Goal: Complete application form

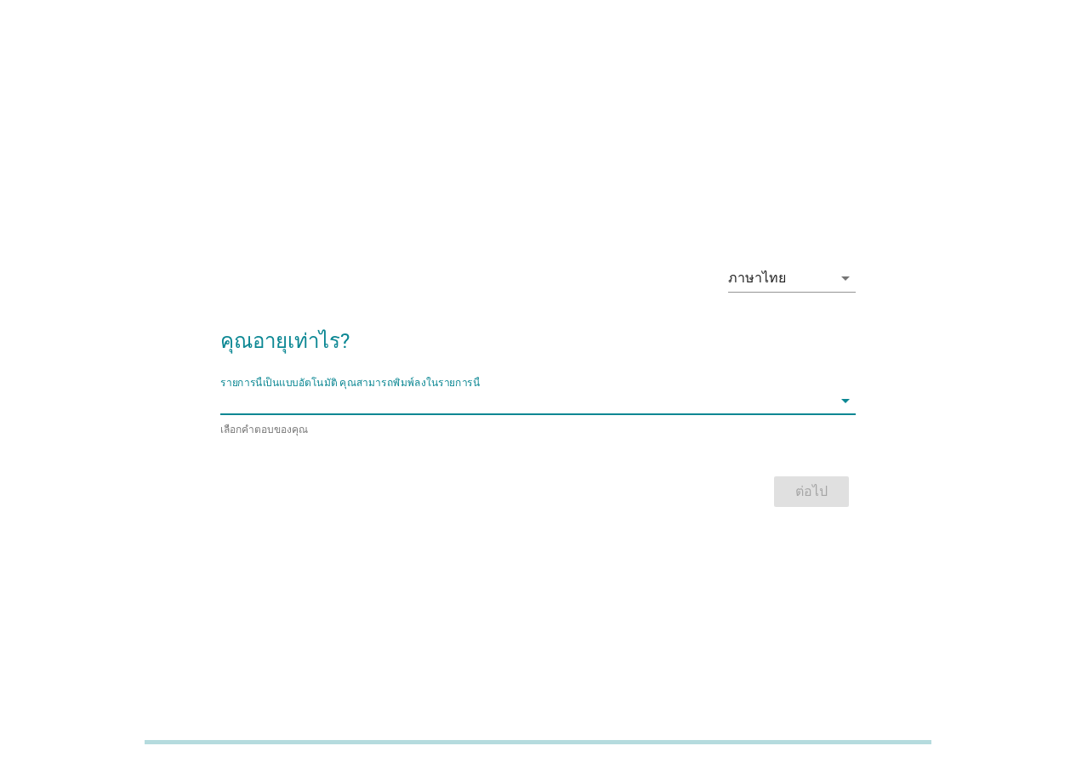
click at [457, 406] on input "รายการนี้เป็นแบบอัตโนมัติ คุณสามารถพิมพ์ลงในรายการนี้" at bounding box center [525, 400] width 611 height 27
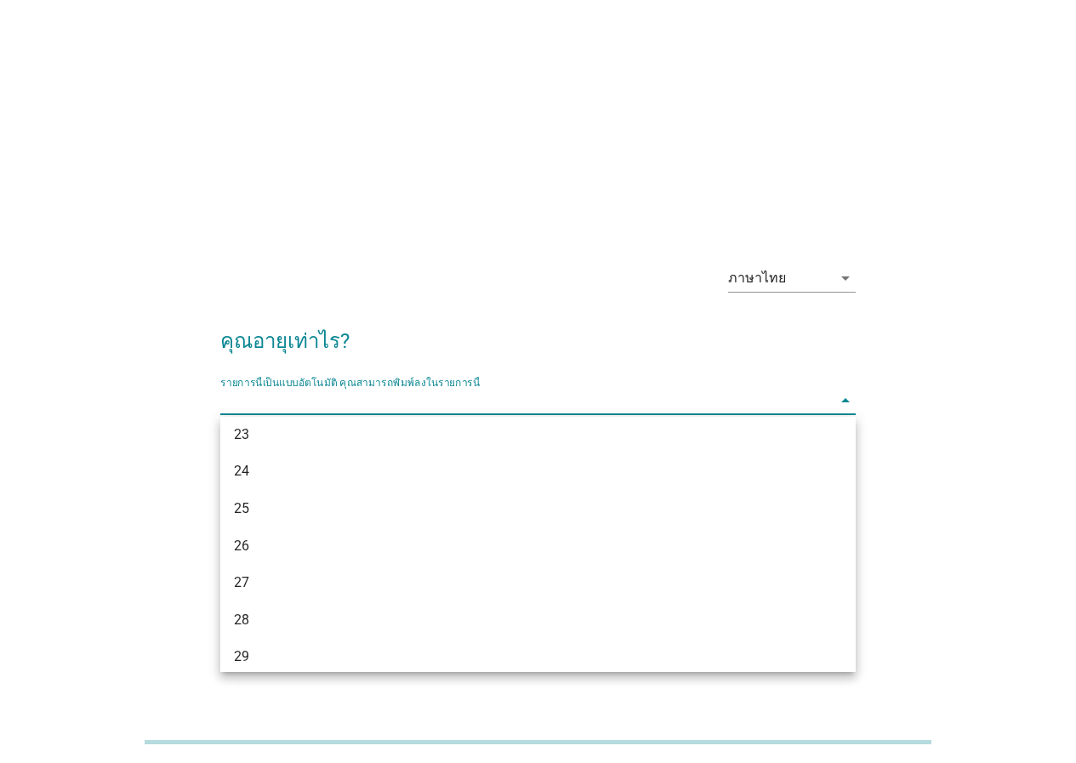
scroll to position [340, 0]
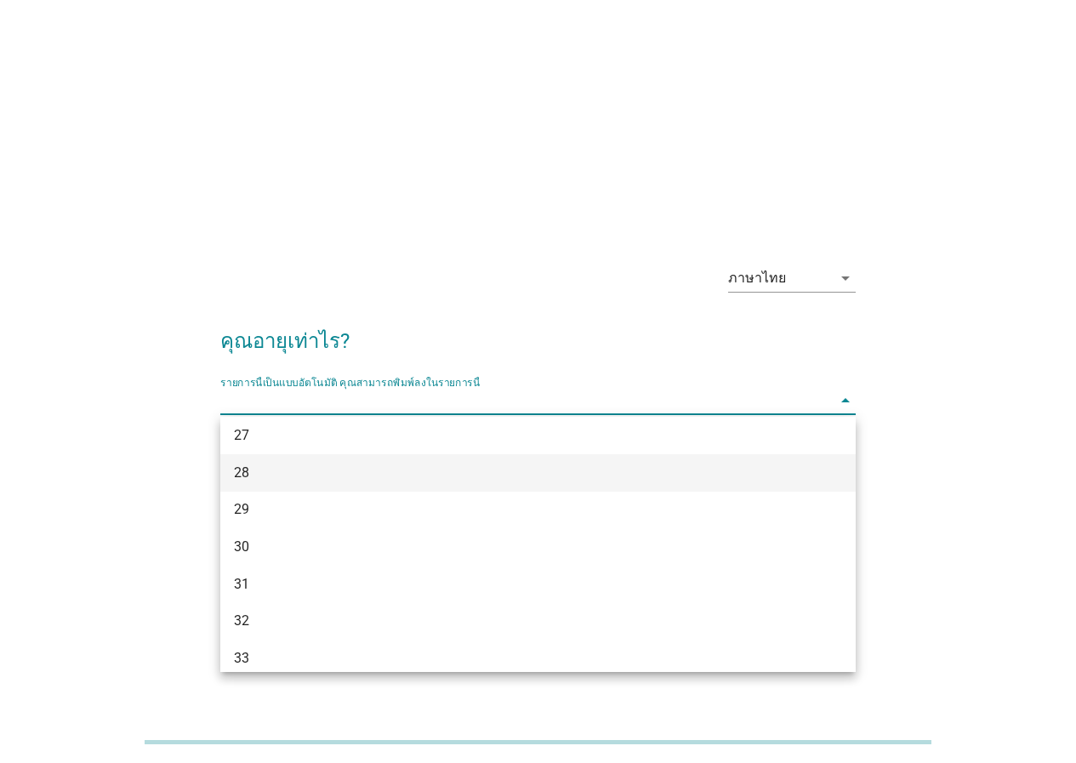
click at [256, 468] on div "28" at bounding box center [512, 473] width 557 height 20
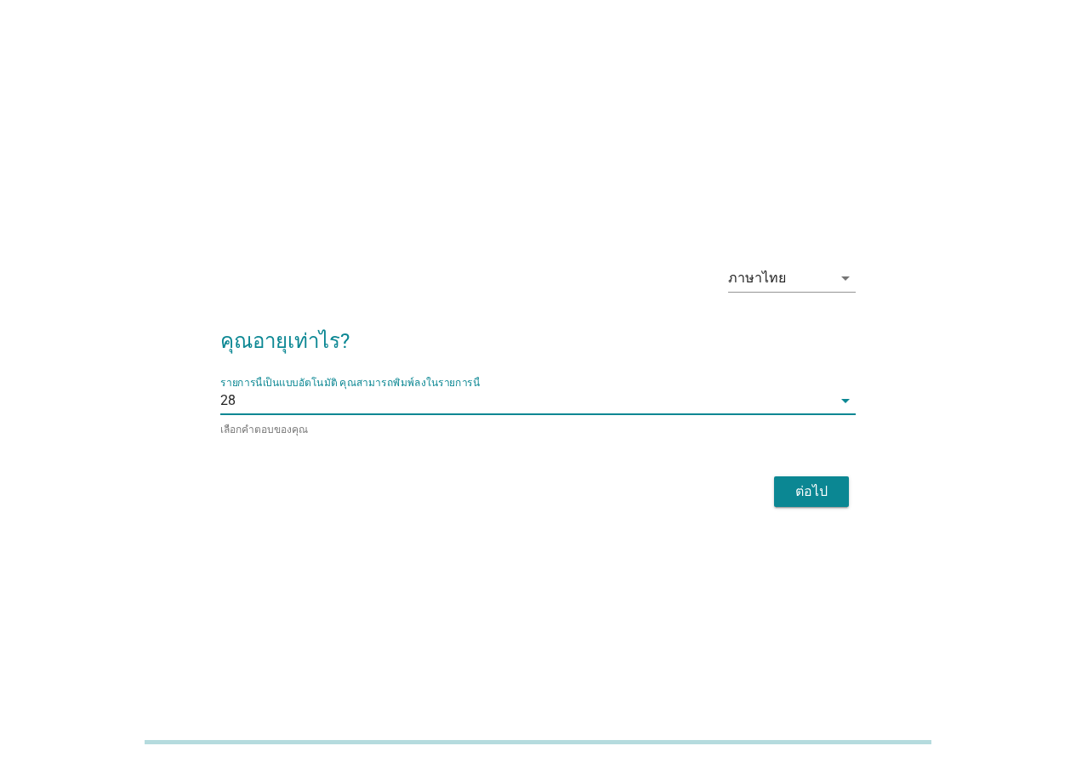
click at [828, 492] on div "ต่อไป" at bounding box center [811, 491] width 48 height 20
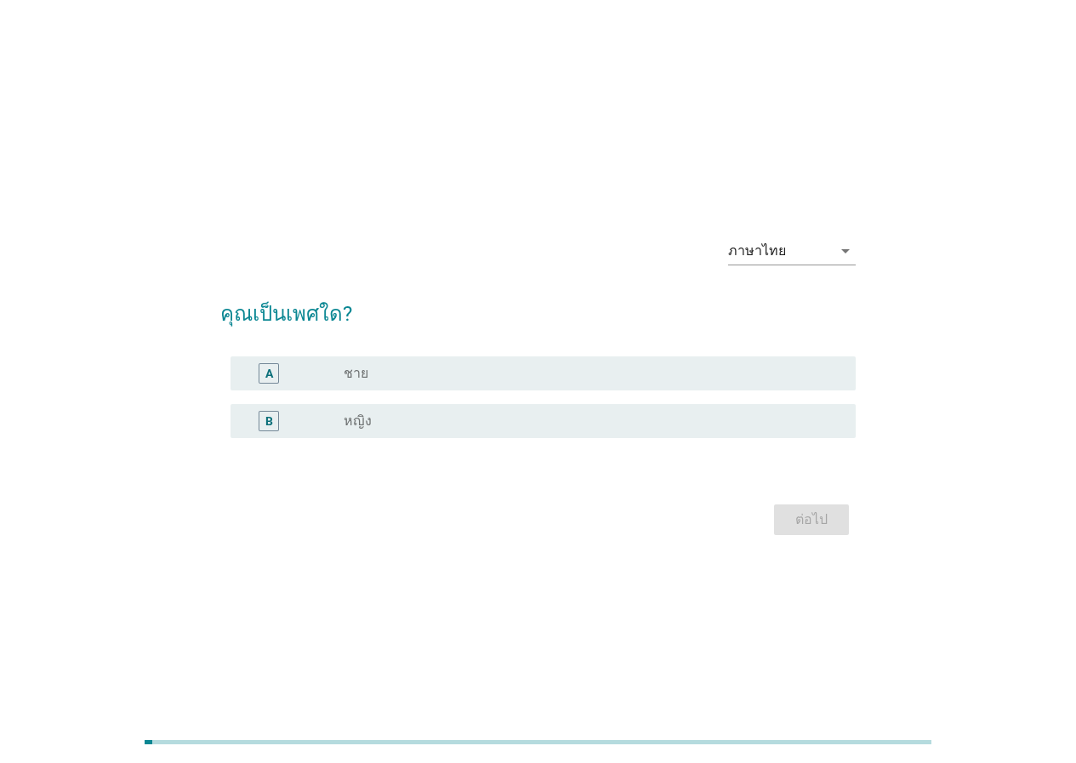
click at [302, 440] on div "B radio_button_unchecked หญิง" at bounding box center [537, 421] width 635 height 48
click at [307, 422] on div "B" at bounding box center [293, 421] width 99 height 20
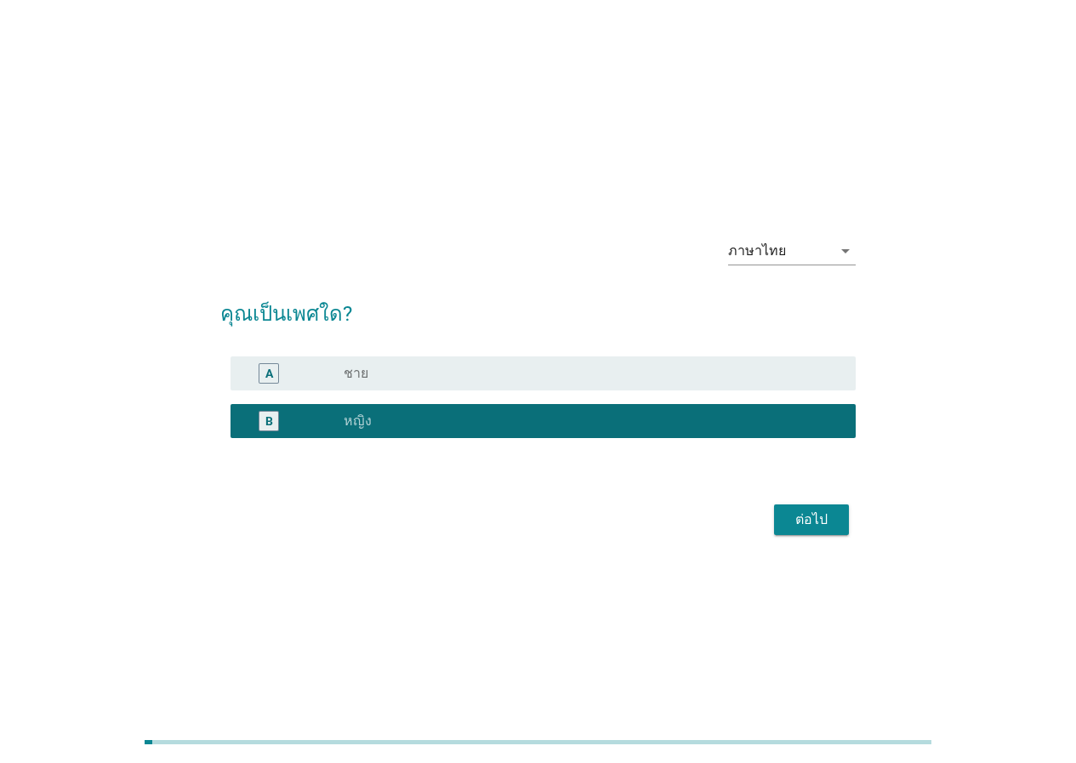
click at [812, 527] on div "ต่อไป" at bounding box center [811, 519] width 48 height 20
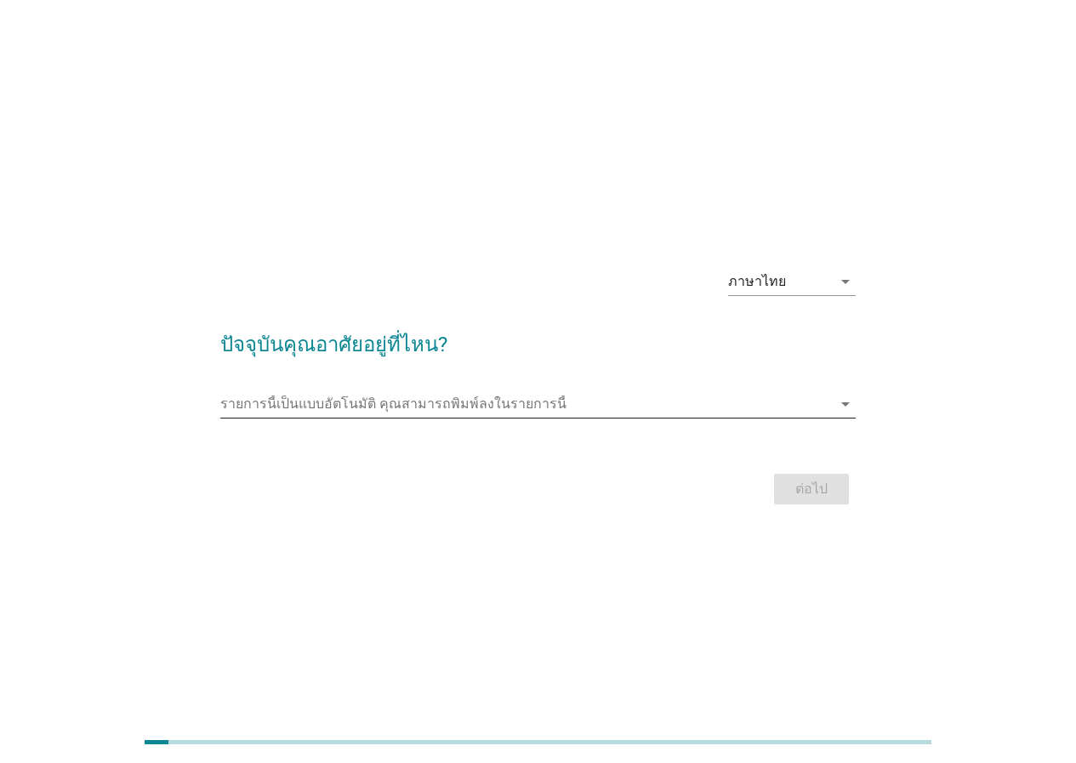
click at [468, 402] on input "รายการนี้เป็นแบบอัตโนมัติ คุณสามารถพิมพ์ลงในรายการนี้" at bounding box center [525, 403] width 611 height 27
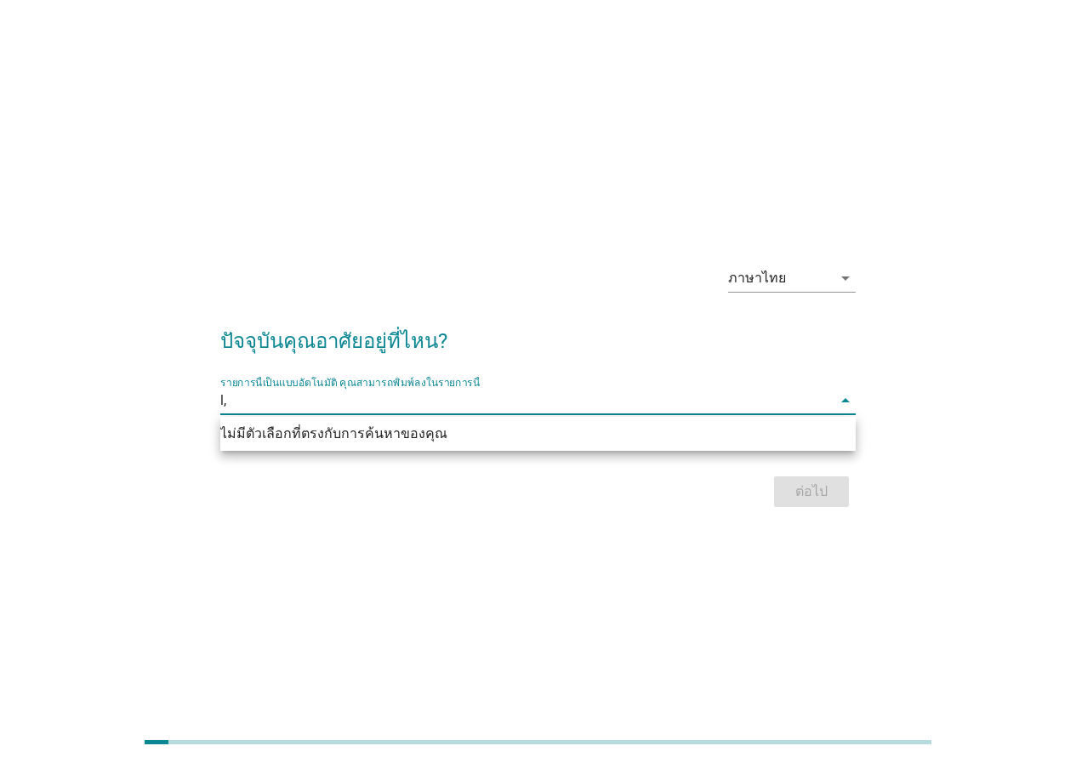
type input "l"
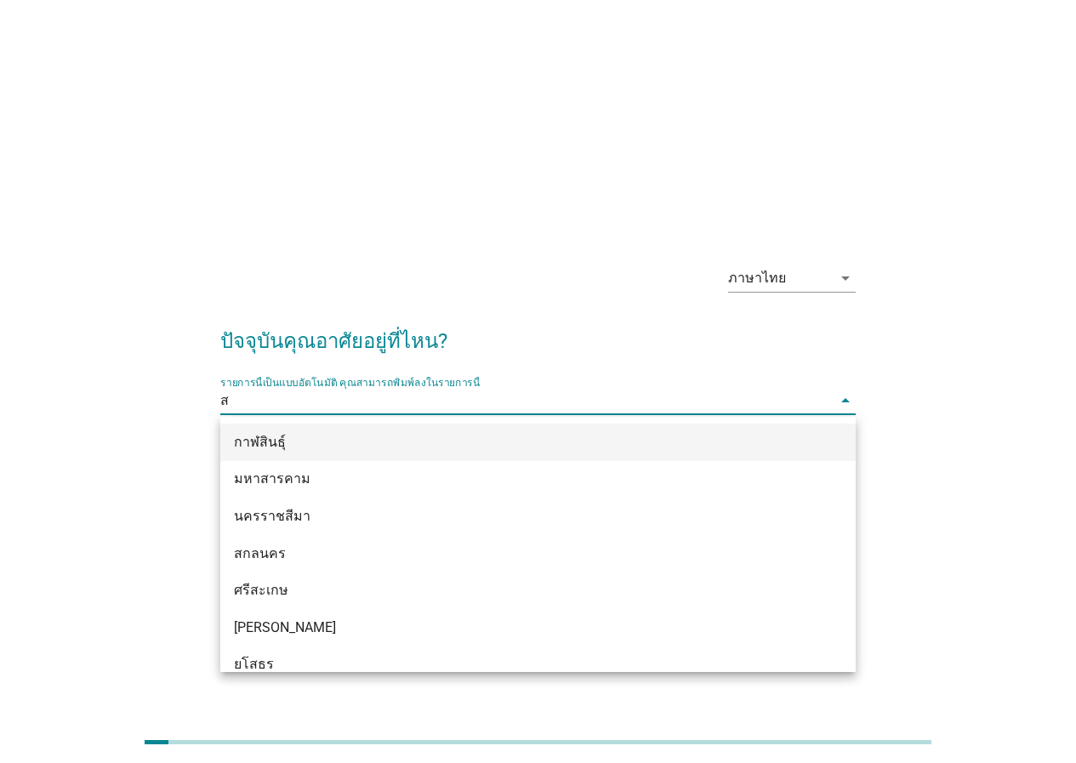
type input "สม"
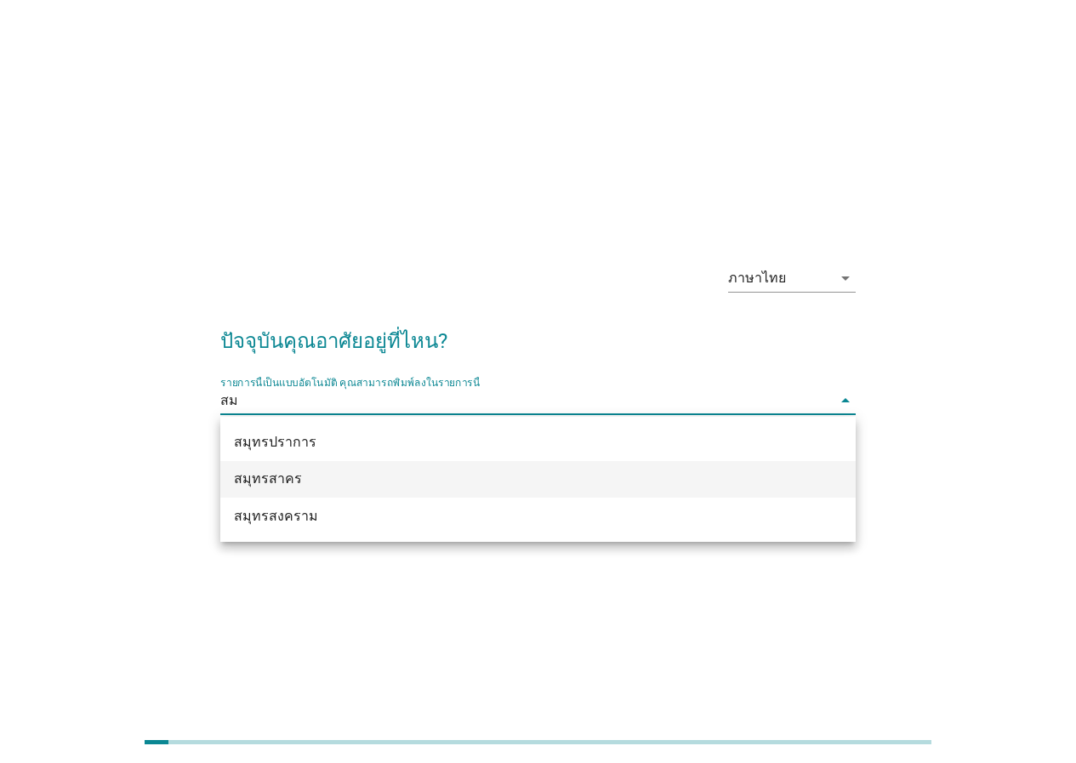
click at [323, 487] on div "สมุทรสาคร" at bounding box center [512, 479] width 557 height 20
